Goal: Check status

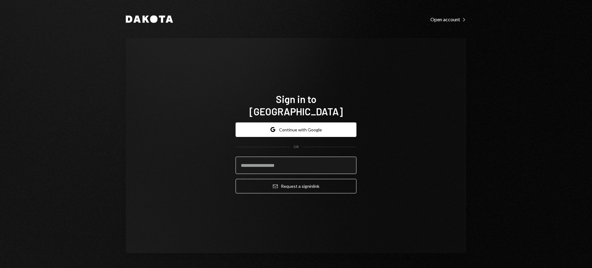
drag, startPoint x: 0, startPoint y: 0, endPoint x: 329, endPoint y: 156, distance: 364.3
click at [329, 157] on input "email" at bounding box center [295, 165] width 121 height 17
click at [291, 87] on div "Sign in to [GEOGRAPHIC_DATA] Google Continue with Google OR Email Request a sig…" at bounding box center [296, 145] width 136 height 155
click at [295, 157] on input "email" at bounding box center [295, 165] width 121 height 17
click at [0, 268] on com-1password-button at bounding box center [0, 268] width 0 height 0
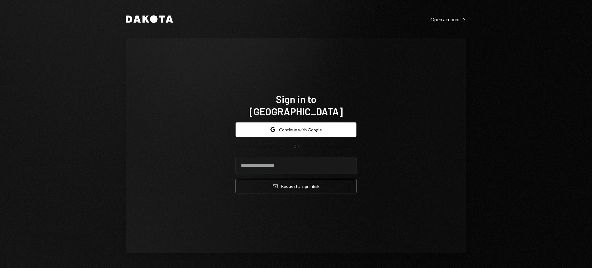
type input "**********"
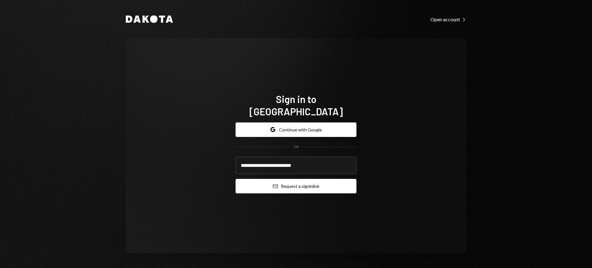
click at [297, 183] on button "Email Request a sign in link" at bounding box center [295, 186] width 121 height 14
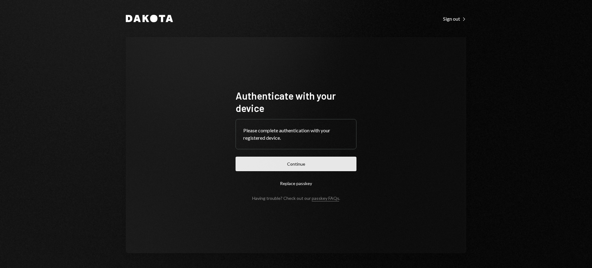
click at [331, 162] on button "Continue" at bounding box center [295, 164] width 121 height 14
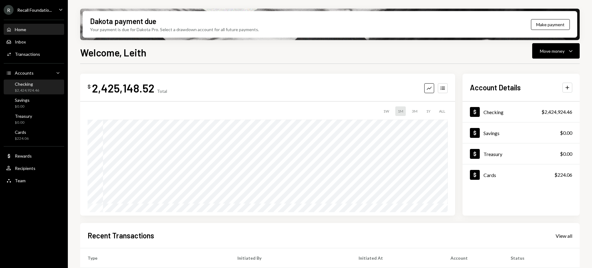
click at [38, 86] on div "Checking" at bounding box center [27, 83] width 24 height 5
